Goal: Task Accomplishment & Management: Manage account settings

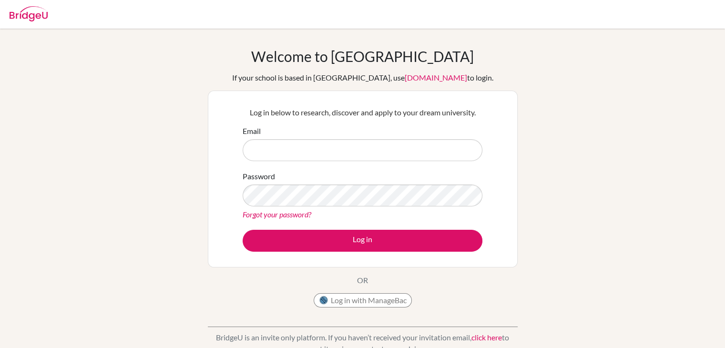
click at [559, 122] on div "Welcome to [GEOGRAPHIC_DATA] If your school is based in [GEOGRAPHIC_DATA], use …" at bounding box center [362, 204] width 725 height 312
click at [354, 151] on input "Email" at bounding box center [363, 150] width 240 height 22
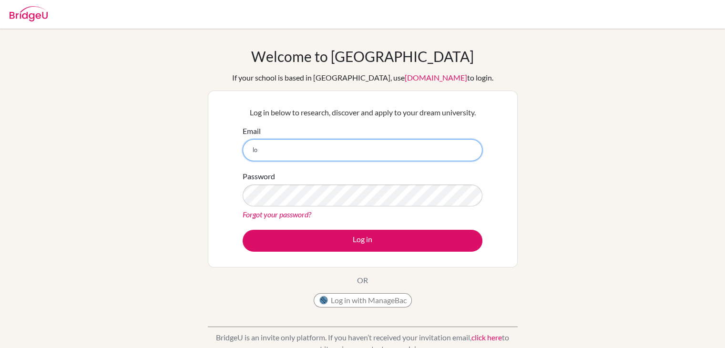
type input "l"
type input "[EMAIL_ADDRESS][DOMAIN_NAME]"
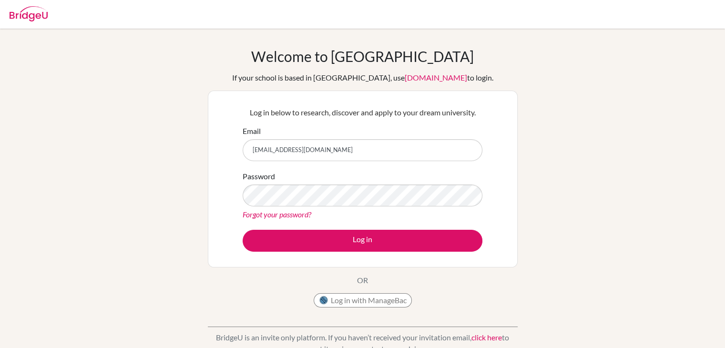
click at [170, 172] on div "Welcome to [GEOGRAPHIC_DATA] If your school is based in [GEOGRAPHIC_DATA], use …" at bounding box center [362, 204] width 725 height 312
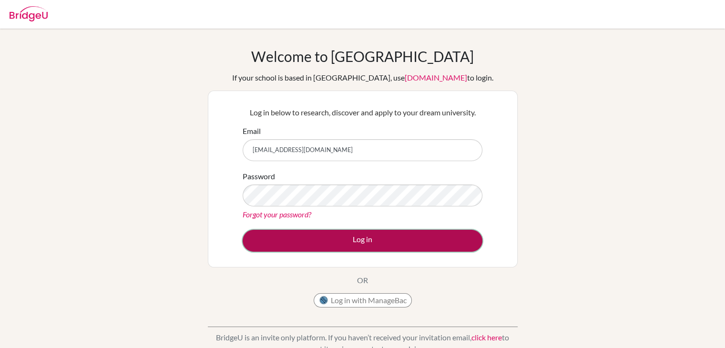
click at [303, 244] on button "Log in" at bounding box center [363, 241] width 240 height 22
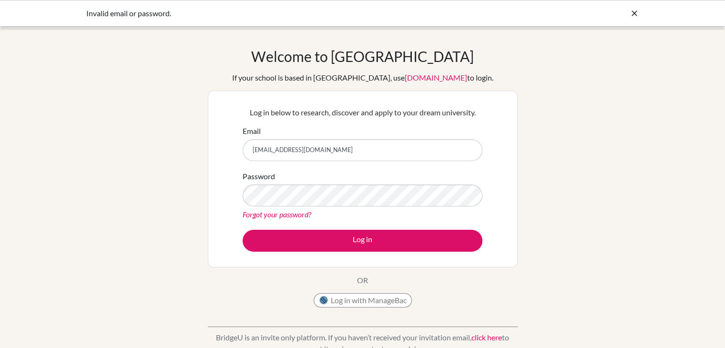
click at [271, 213] on link "Forgot your password?" at bounding box center [277, 214] width 69 height 9
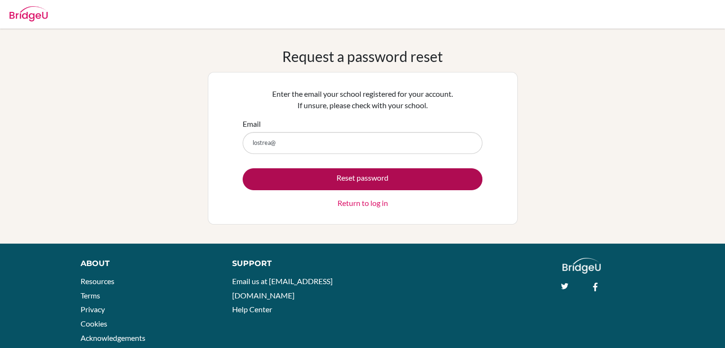
type input "[EMAIL_ADDRESS][DOMAIN_NAME]"
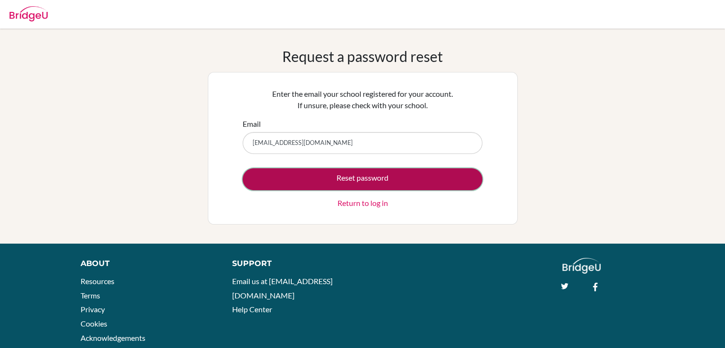
click at [378, 176] on button "Reset password" at bounding box center [363, 179] width 240 height 22
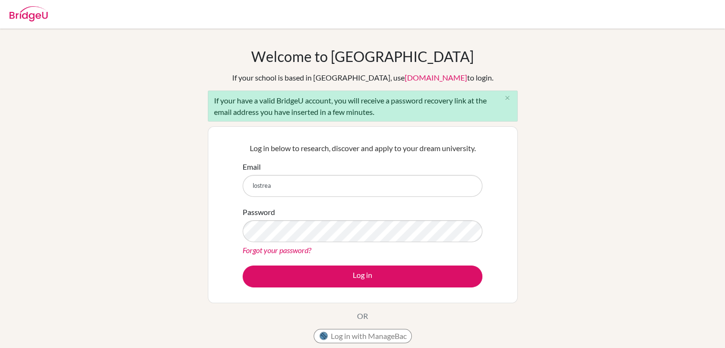
type input "[EMAIL_ADDRESS][DOMAIN_NAME]"
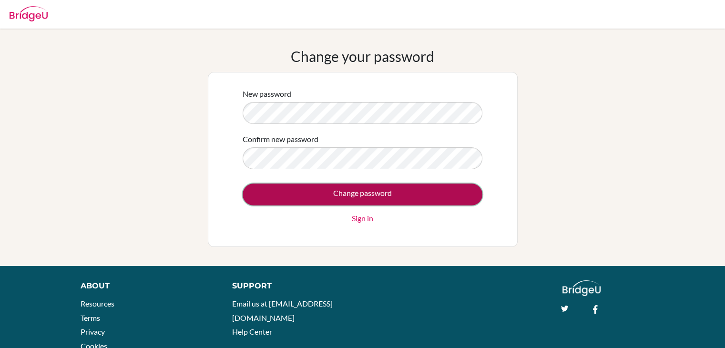
click at [330, 199] on input "Change password" at bounding box center [363, 194] width 240 height 22
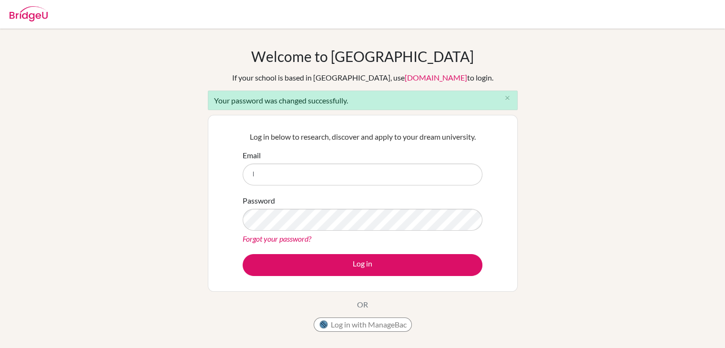
type input "[EMAIL_ADDRESS][DOMAIN_NAME]"
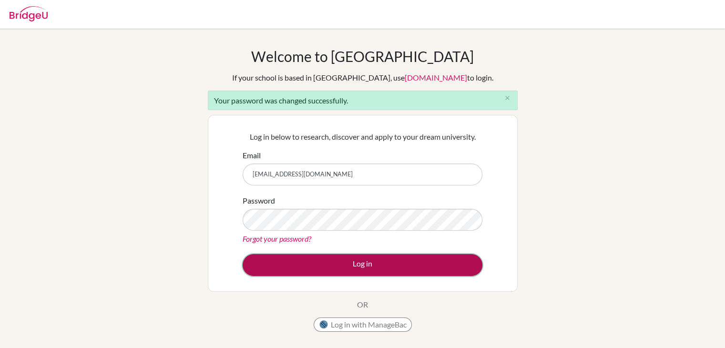
click at [359, 256] on button "Log in" at bounding box center [363, 265] width 240 height 22
